Goal: Information Seeking & Learning: Understand process/instructions

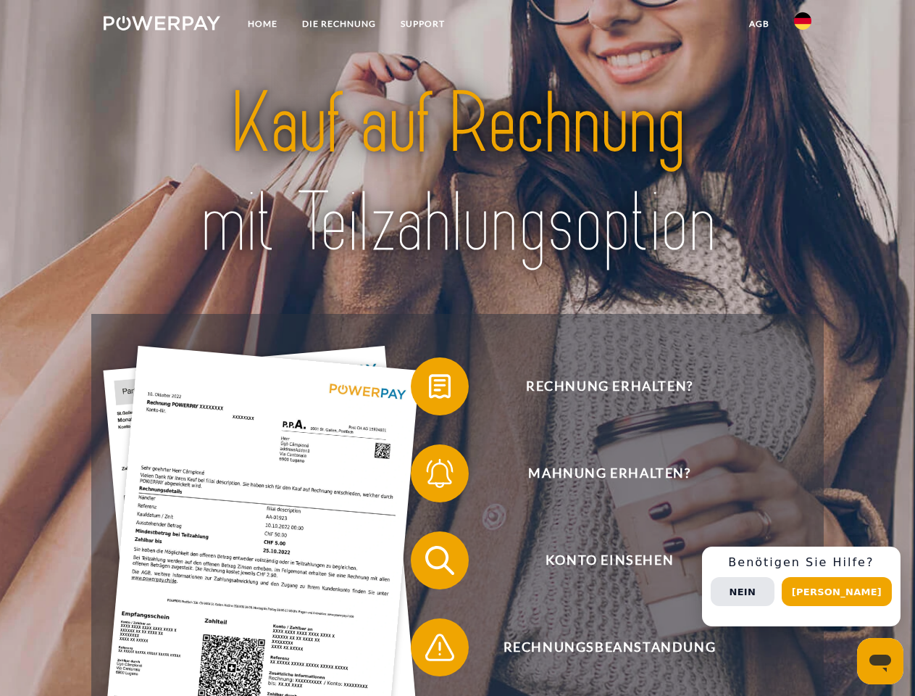
click at [162, 25] on img at bounding box center [162, 23] width 117 height 14
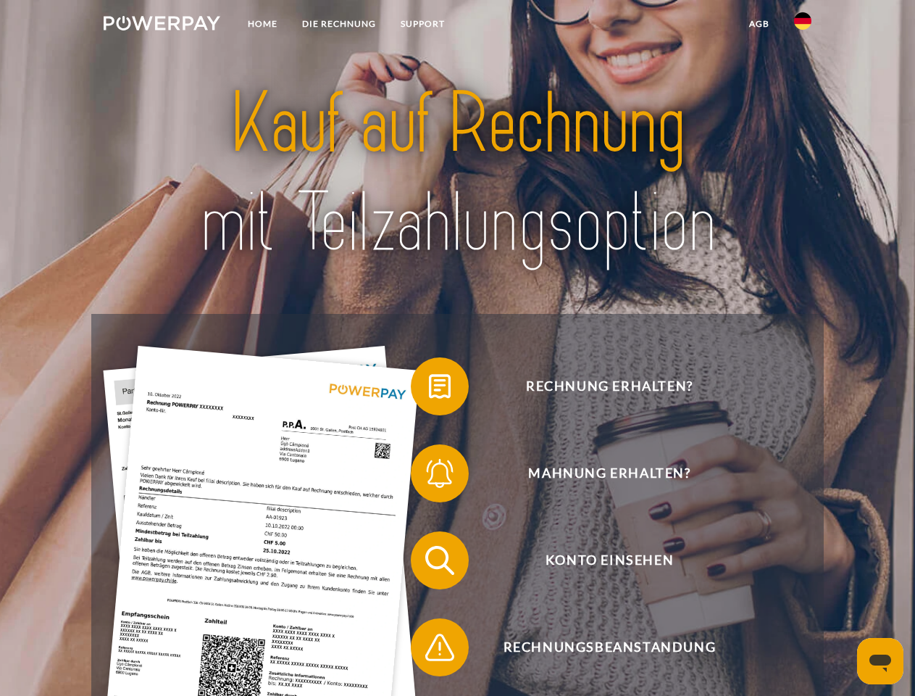
click at [803, 25] on img at bounding box center [802, 20] width 17 height 17
click at [759, 24] on link "agb" at bounding box center [759, 24] width 45 height 26
click at [429, 389] on span at bounding box center [418, 386] width 72 height 72
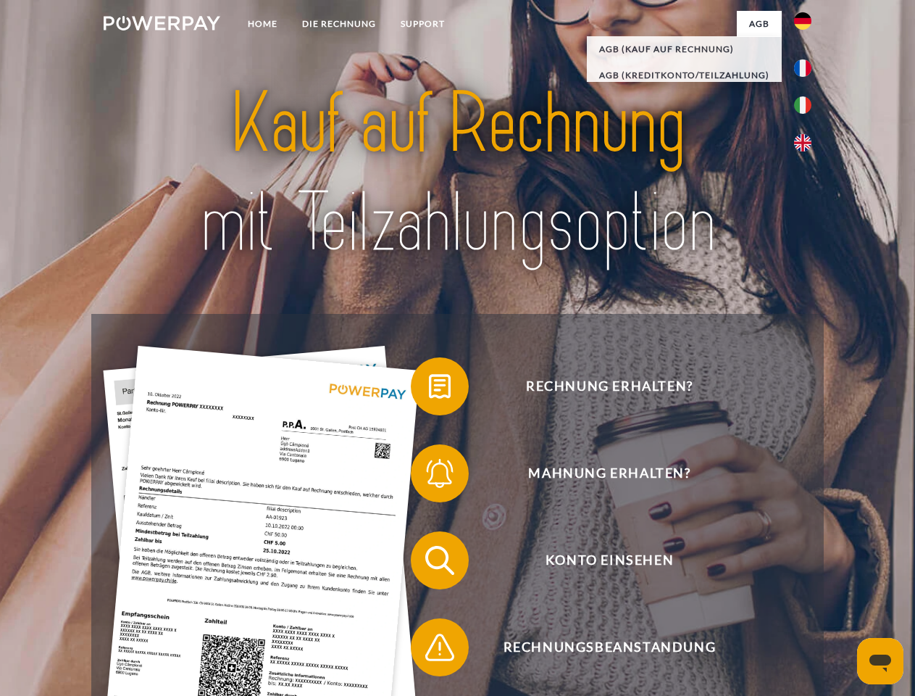
click at [429, 476] on span at bounding box center [418, 473] width 72 height 72
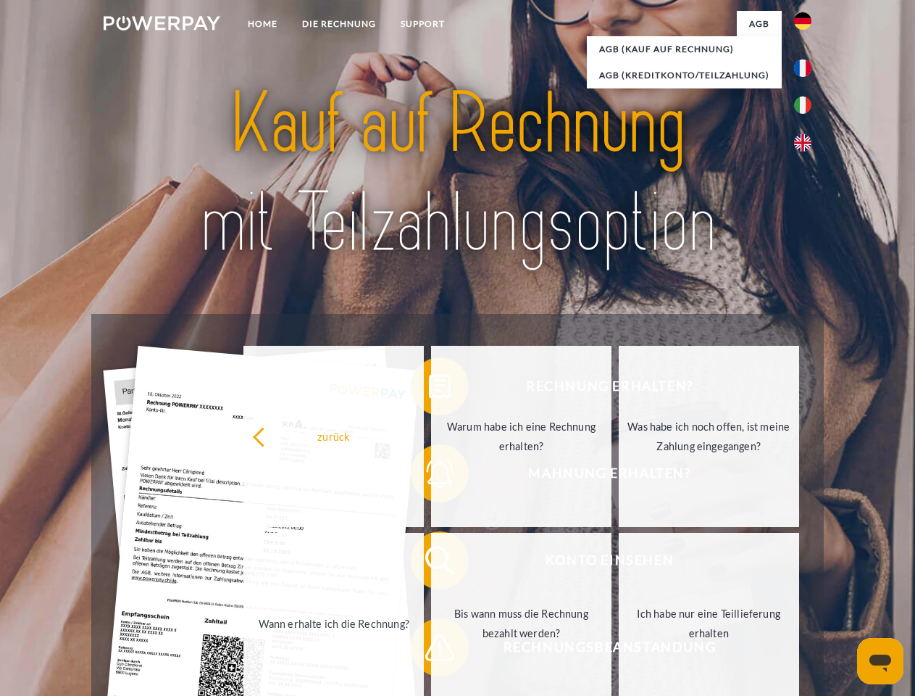
click at [431, 563] on link "Bis wann muss die Rechnung bezahlt werden?" at bounding box center [521, 623] width 180 height 181
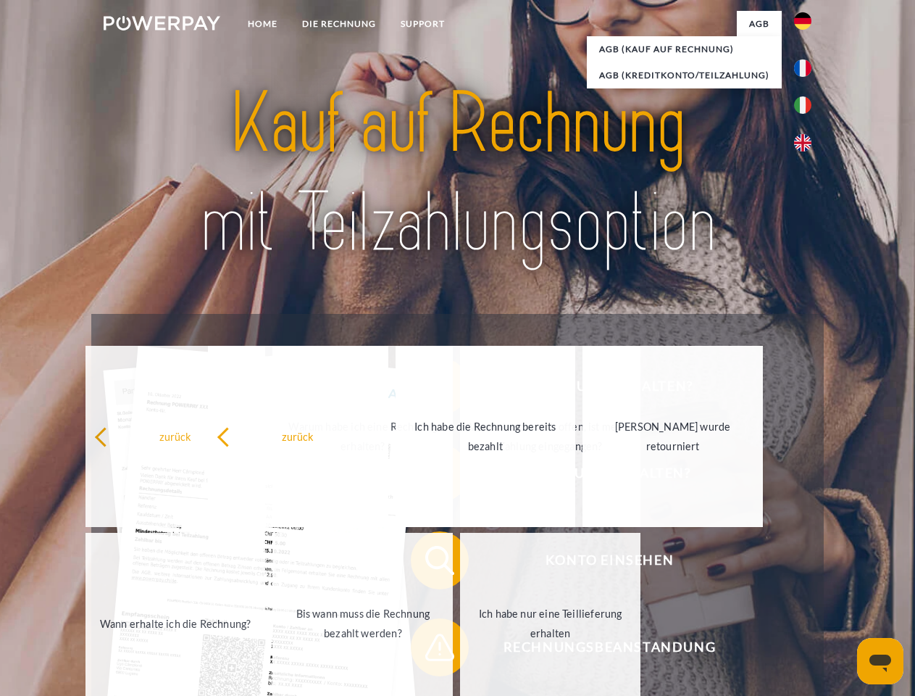
click at [429, 650] on span at bounding box center [418, 647] width 72 height 72
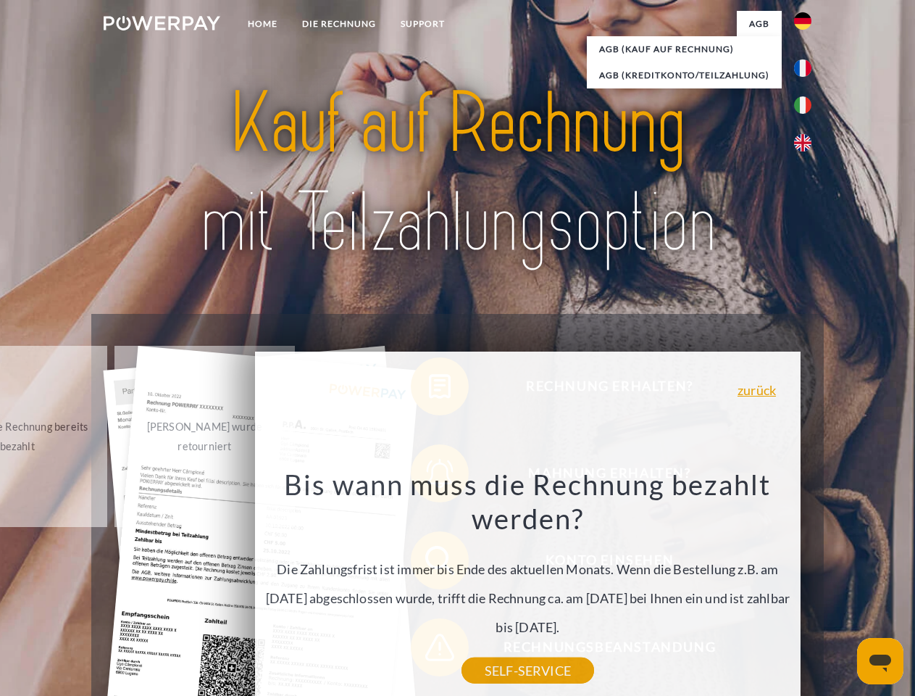
click at [807, 586] on div "Rechnung erhalten? Mahnung erhalten? Konto einsehen" at bounding box center [457, 604] width 732 height 580
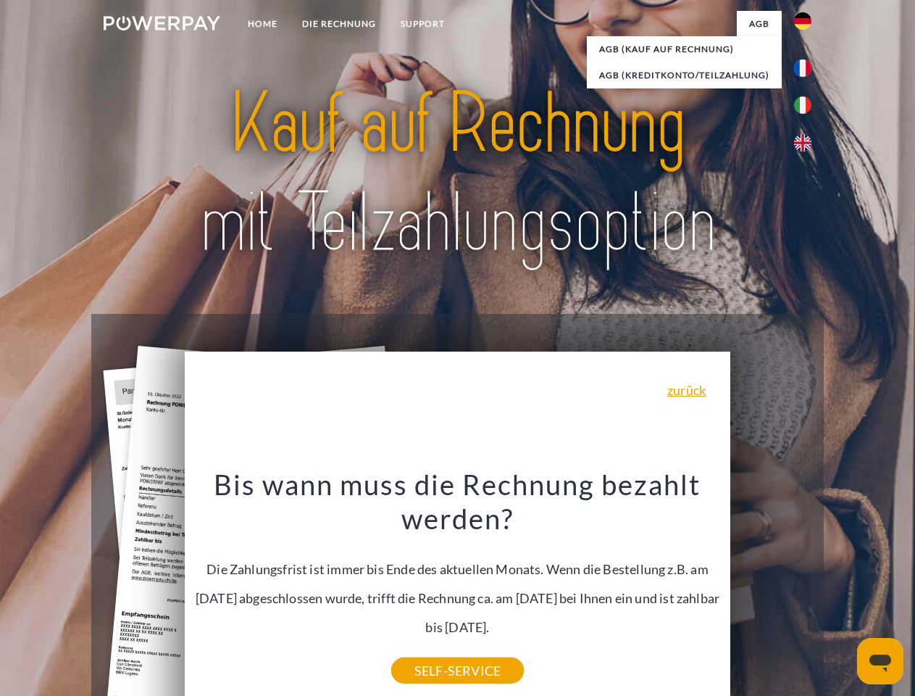
click at [771, 589] on span "Konto einsehen" at bounding box center [609, 560] width 355 height 58
click at [842, 591] on header "Home DIE RECHNUNG SUPPORT" at bounding box center [457, 500] width 915 height 1001
